Goal: Transaction & Acquisition: Download file/media

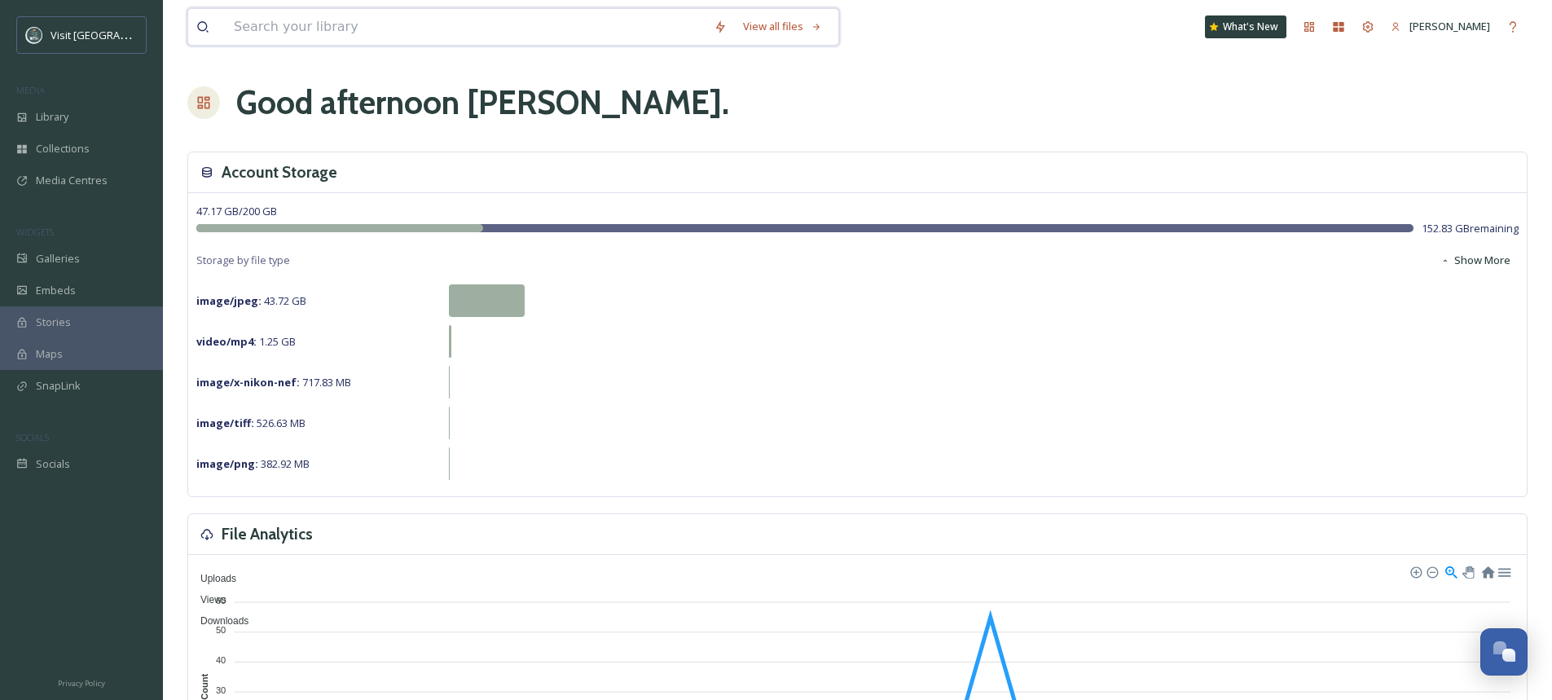
click at [360, 39] on input at bounding box center [466, 27] width 480 height 36
type input "legends"
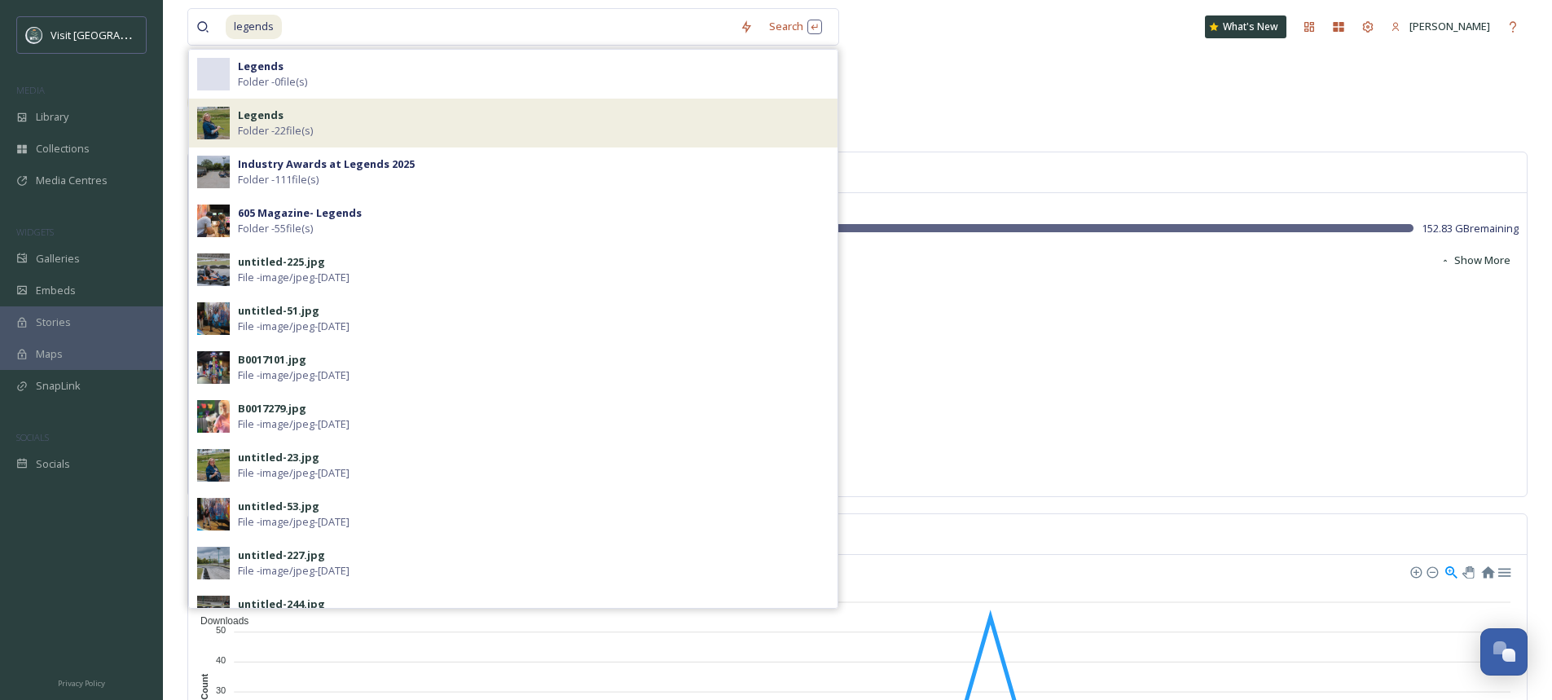
click at [362, 119] on div "Legends Folder - 22 file(s)" at bounding box center [534, 123] width 592 height 31
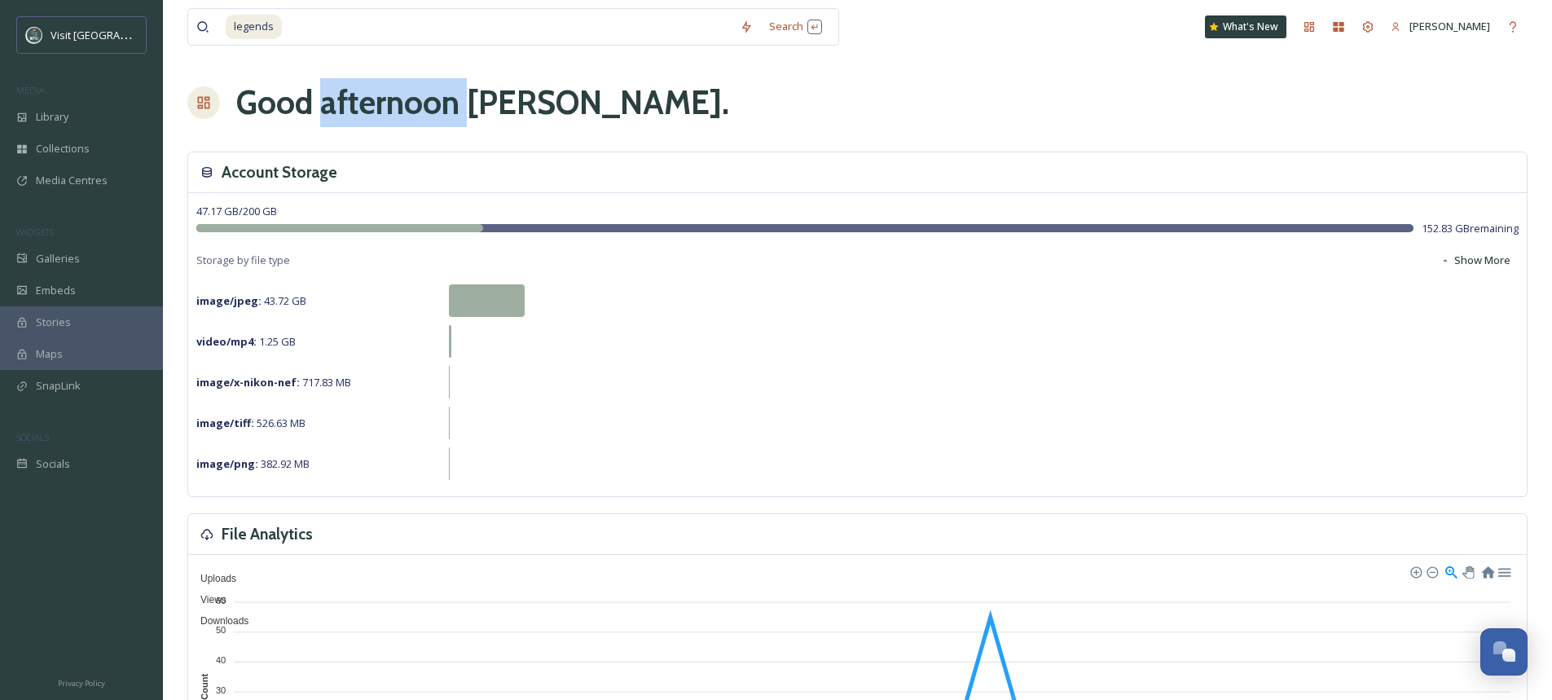
click at [362, 119] on h1 "Good afternoon [PERSON_NAME] ." at bounding box center [482, 102] width 493 height 49
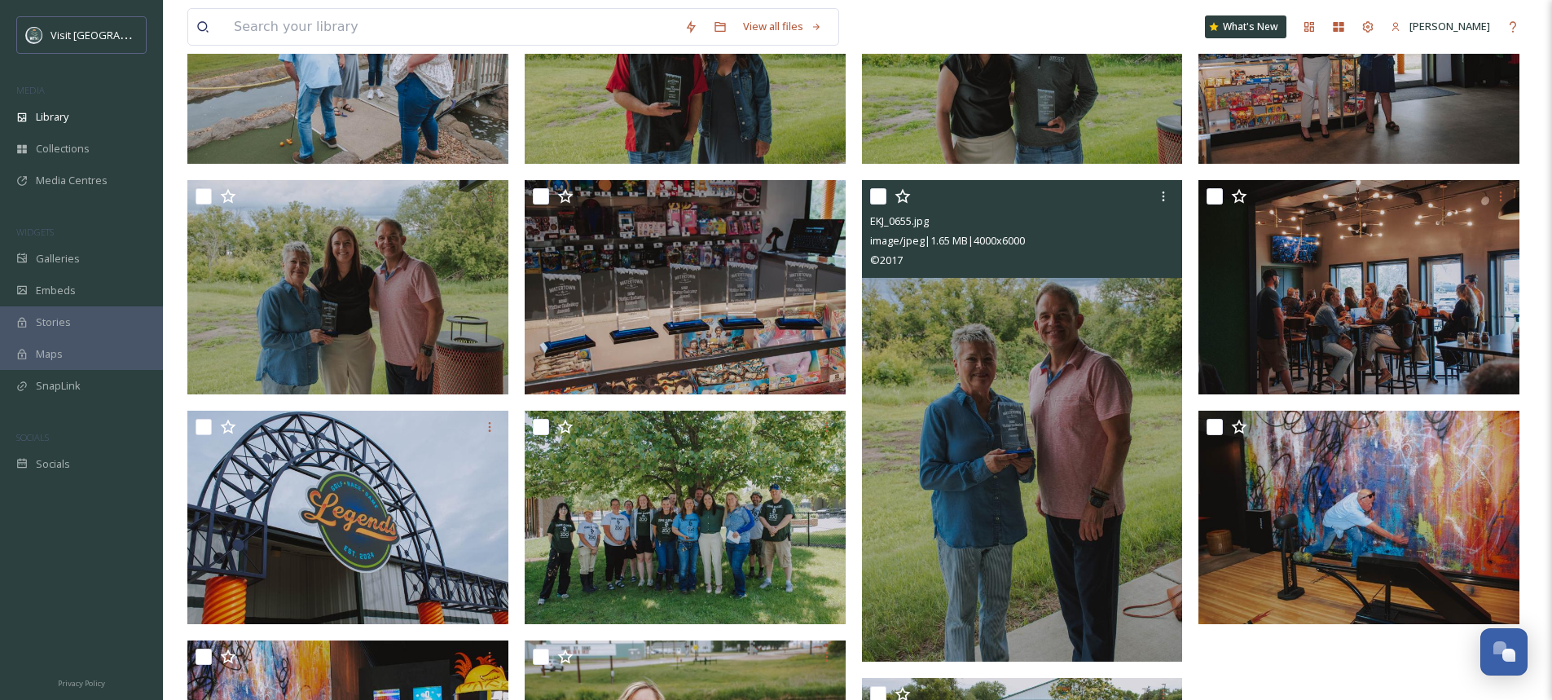
scroll to position [953, 0]
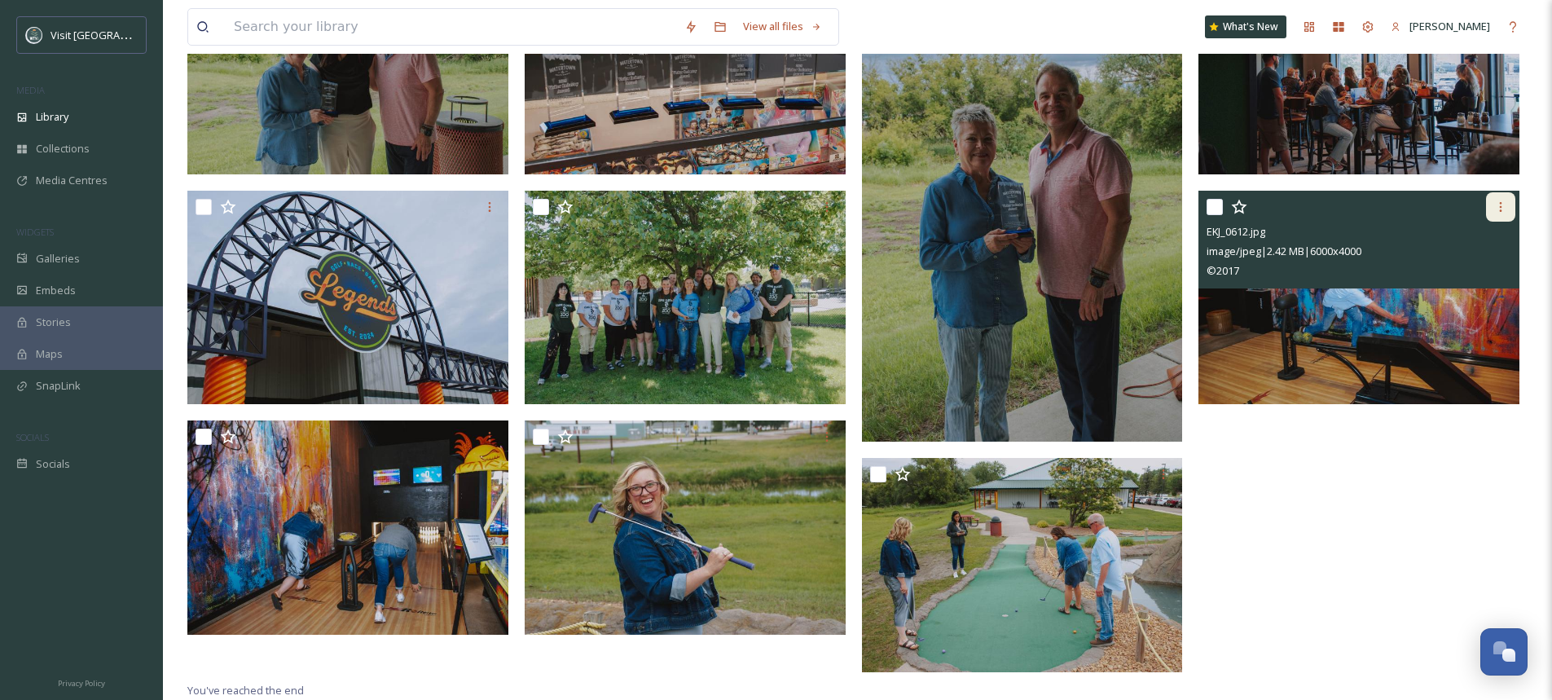
click at [1504, 210] on icon at bounding box center [1500, 206] width 13 height 13
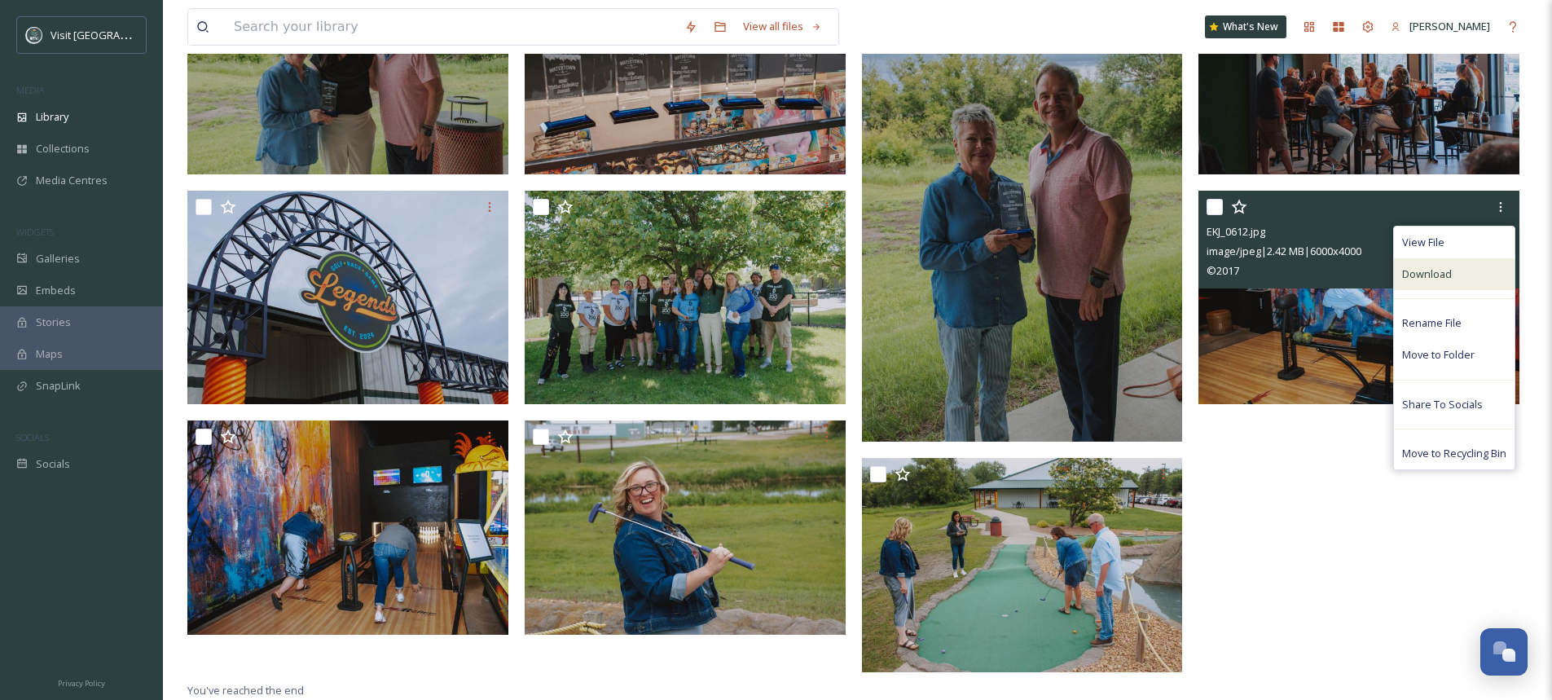
click at [1471, 277] on div "Download" at bounding box center [1454, 274] width 121 height 32
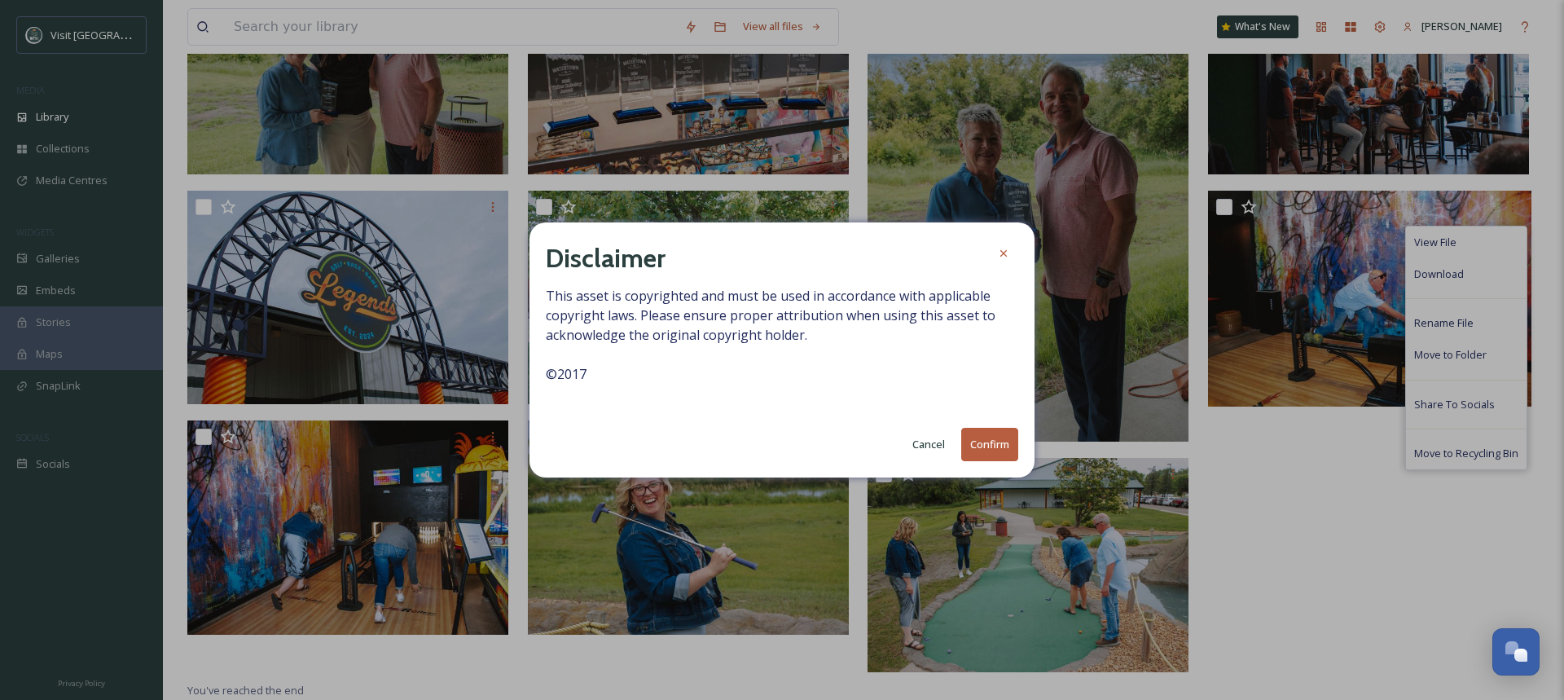
click at [976, 446] on button "Confirm" at bounding box center [989, 444] width 57 height 33
